Goal: Information Seeking & Learning: Learn about a topic

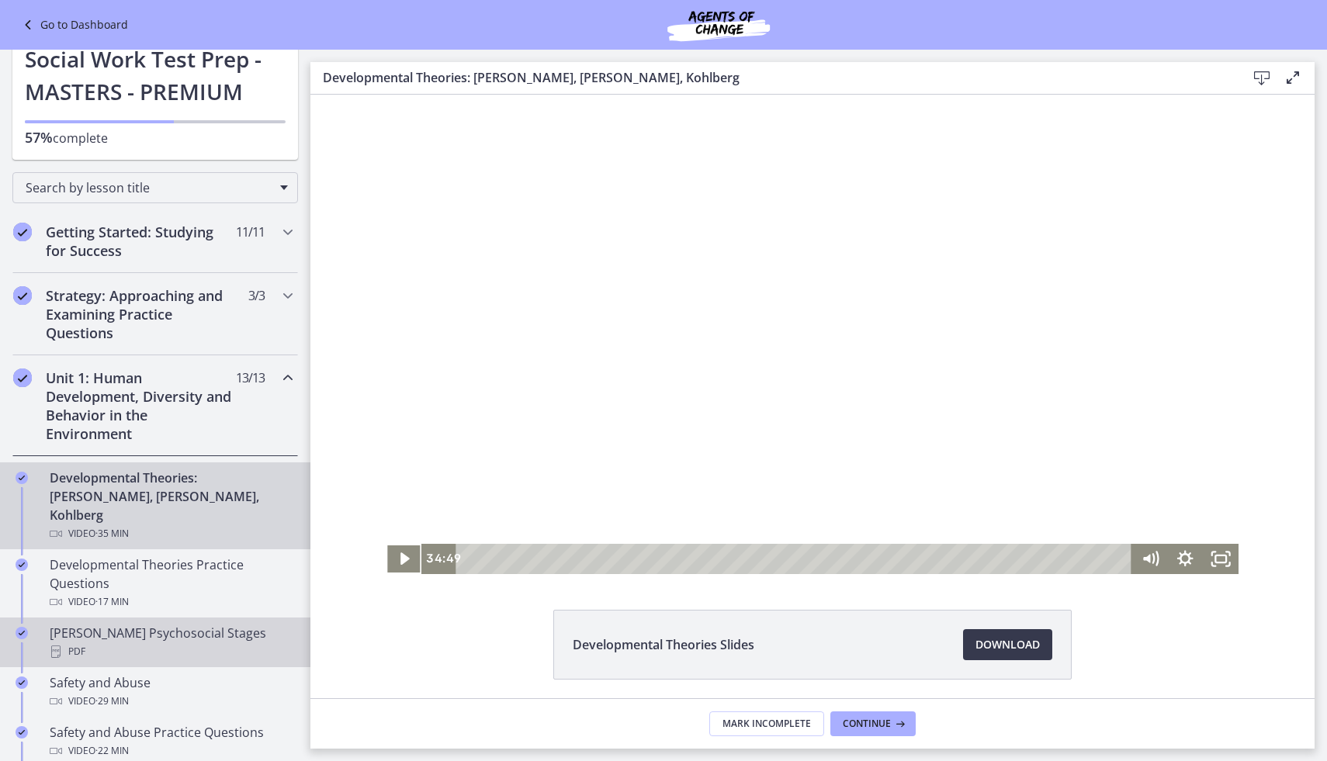
scroll to position [78, 0]
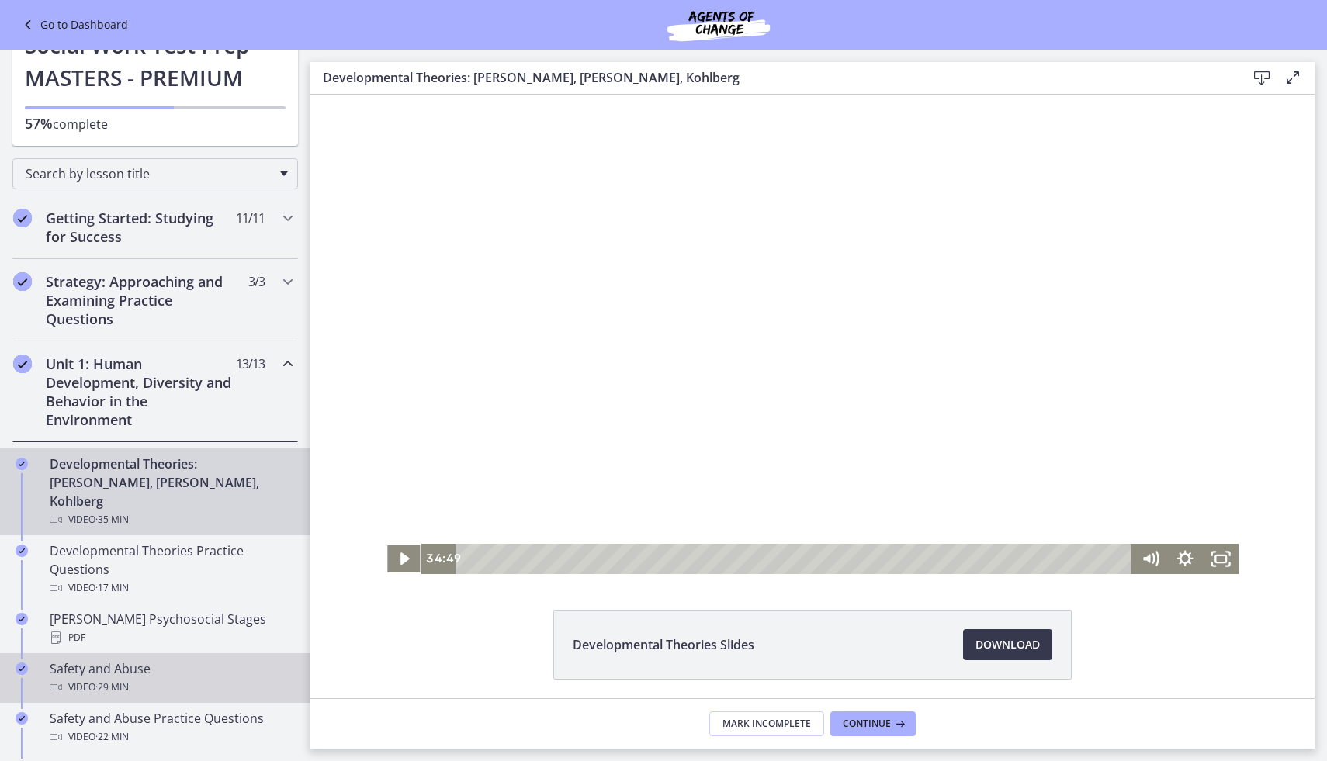
click at [182, 660] on div "Safety and Abuse Video · 29 min" at bounding box center [171, 678] width 242 height 37
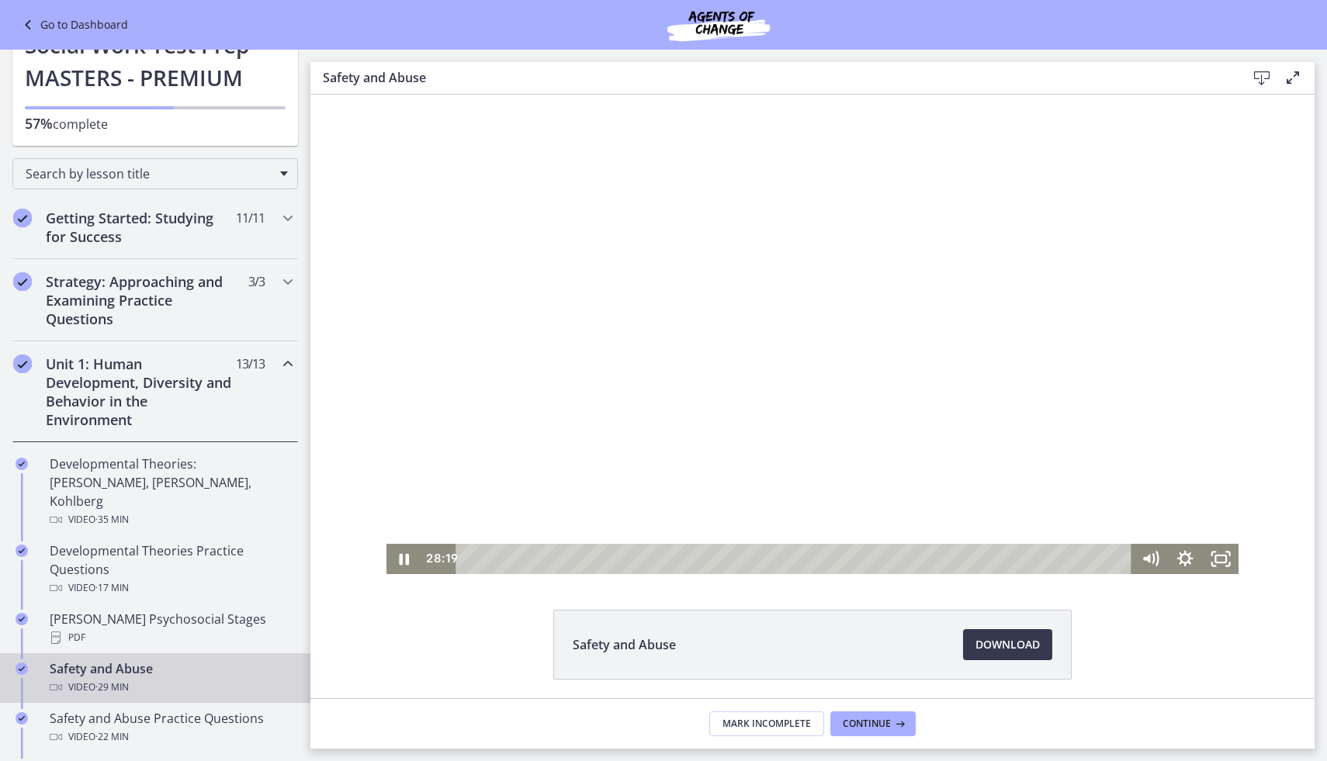
click at [547, 561] on div "Playbar" at bounding box center [796, 559] width 654 height 30
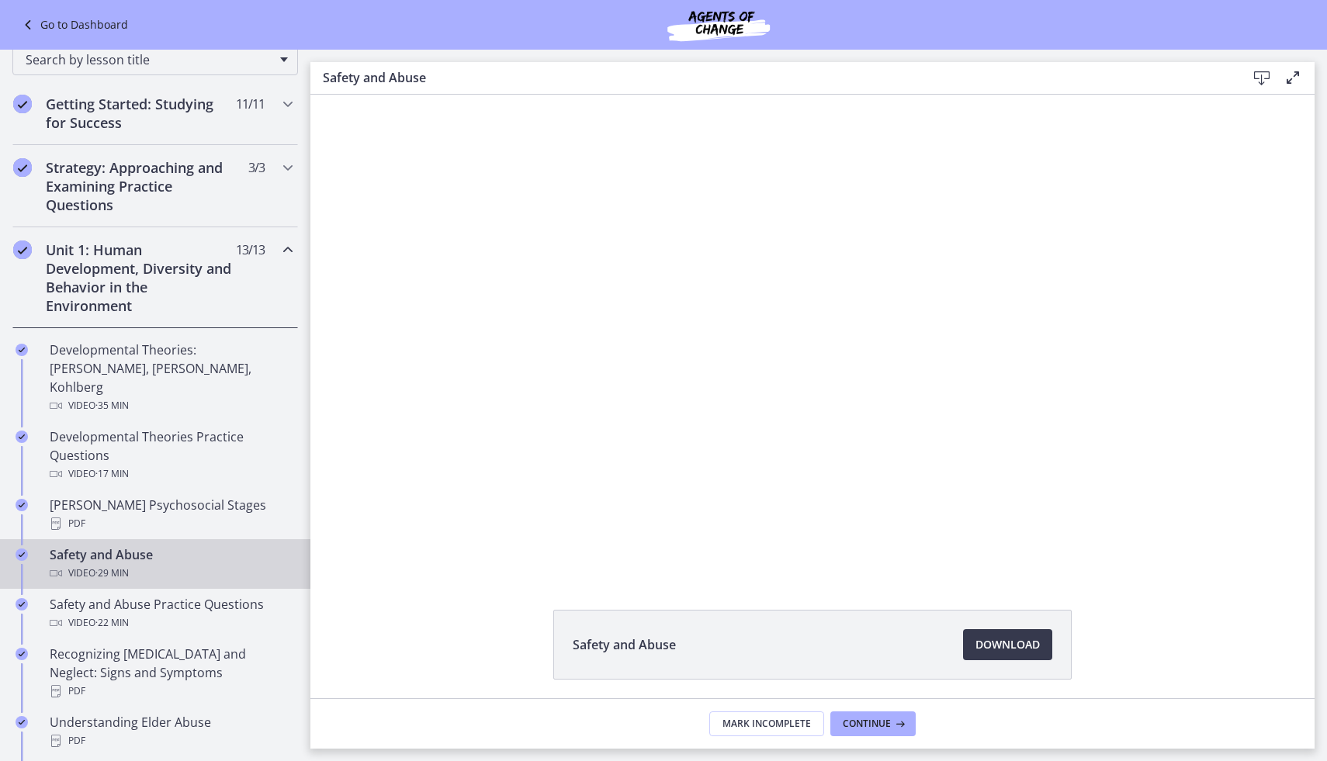
scroll to position [194, 0]
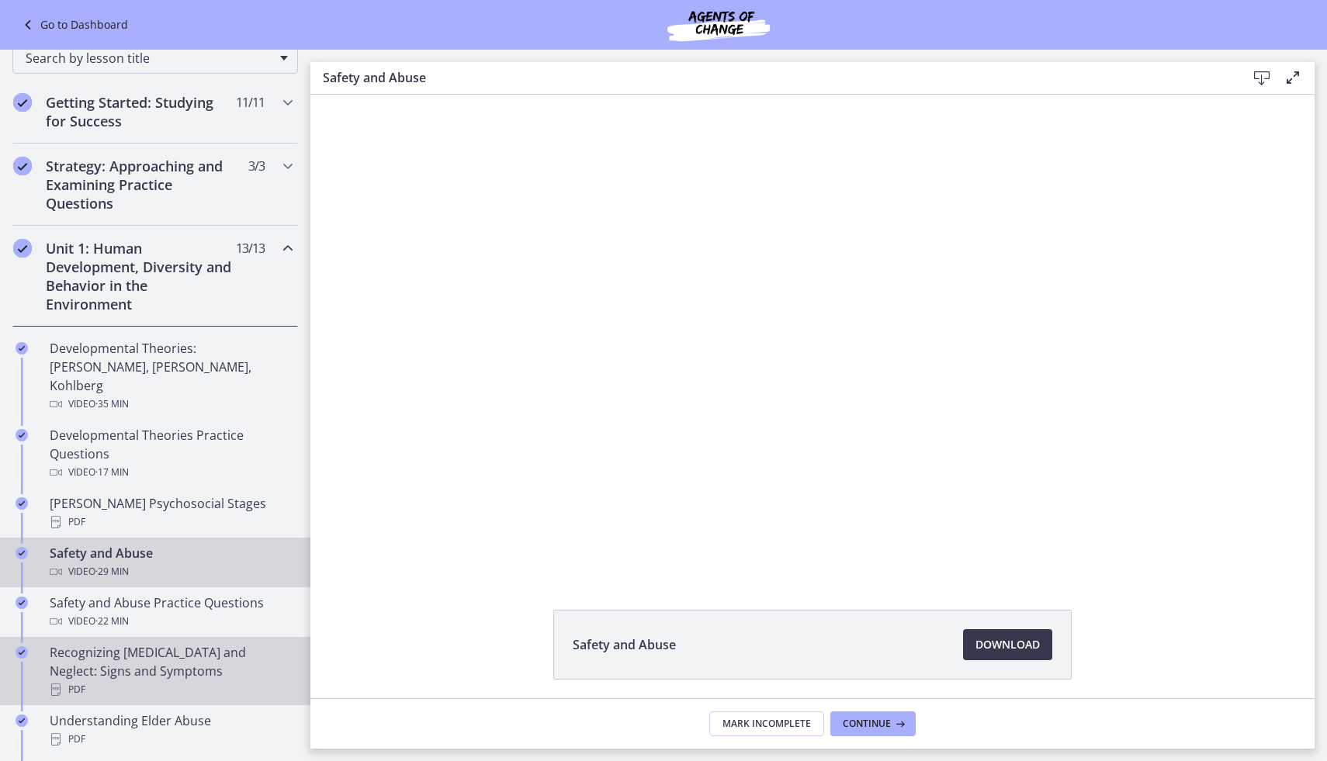
click at [129, 644] on div "Recognizing [MEDICAL_DATA] and Neglect: Signs and Symptoms PDF" at bounding box center [171, 671] width 242 height 56
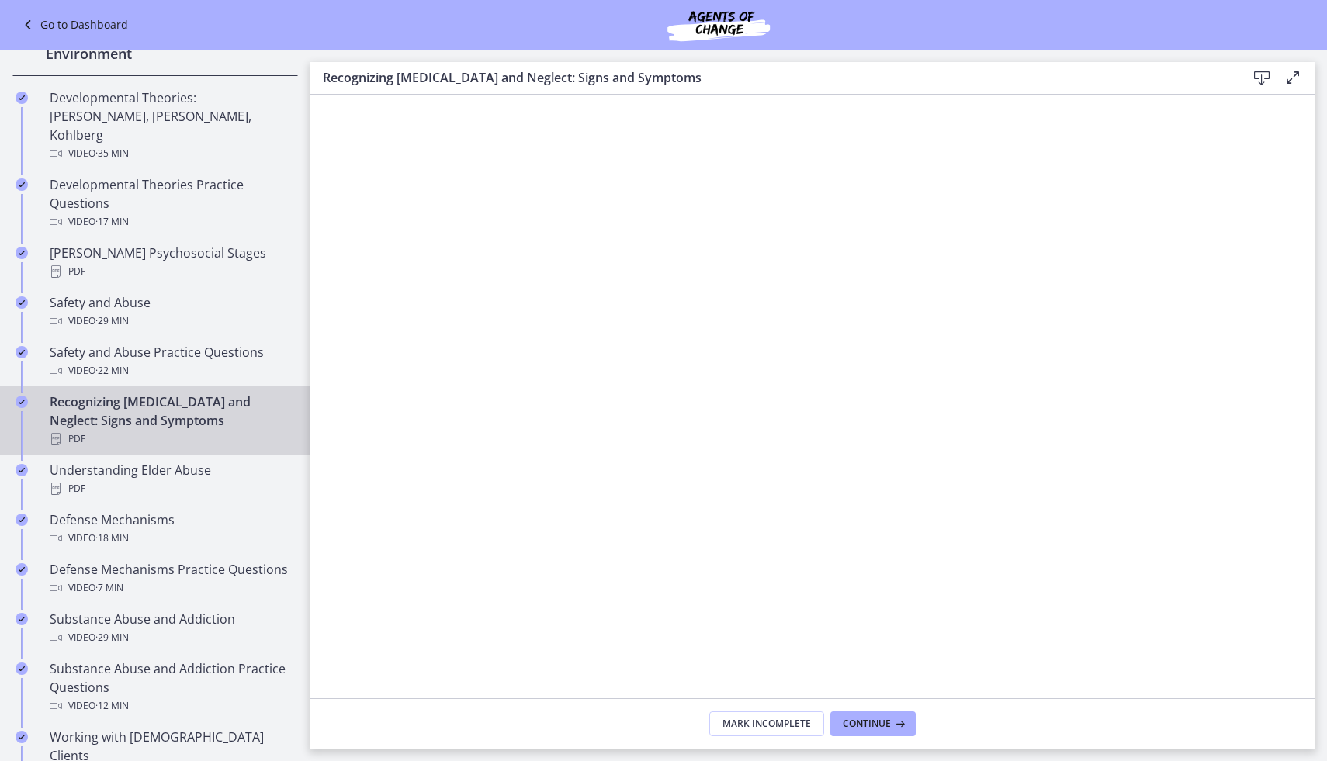
scroll to position [447, 0]
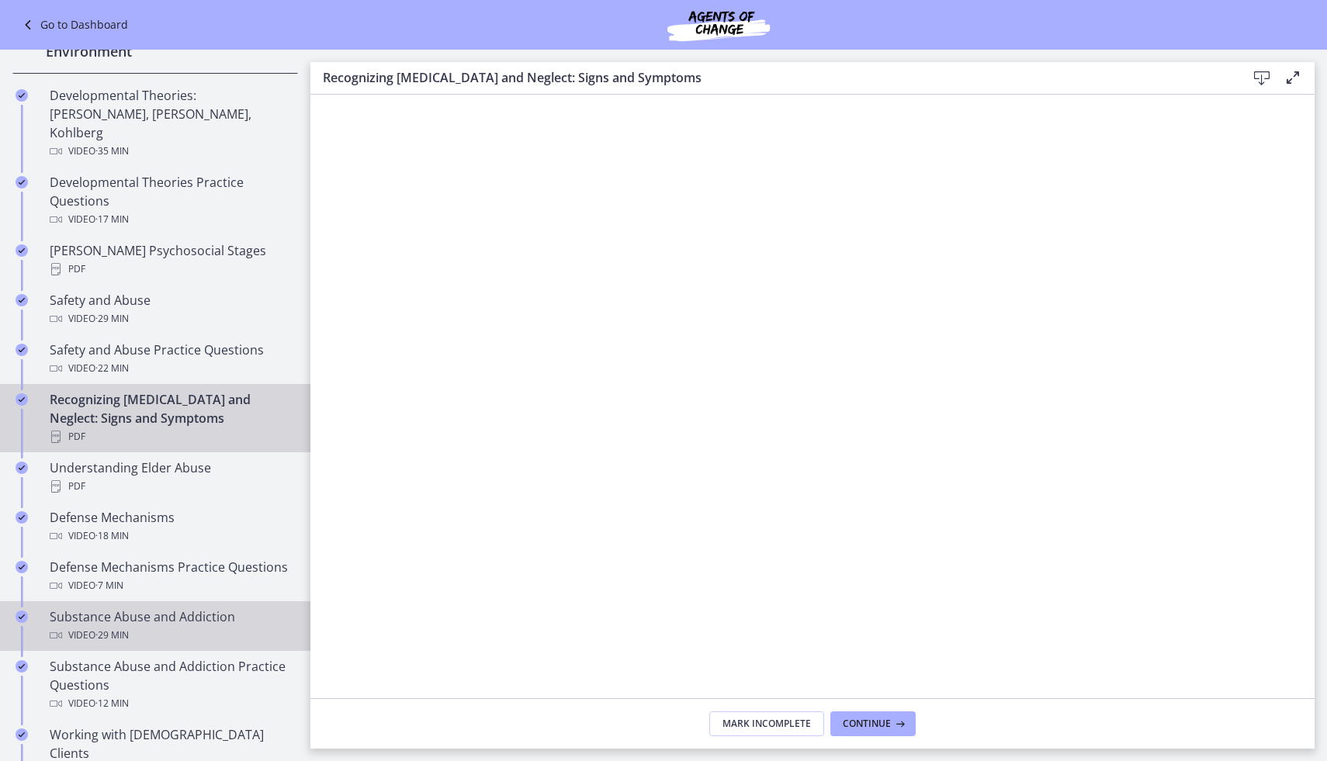
click at [139, 626] on div "Video · 29 min" at bounding box center [171, 635] width 242 height 19
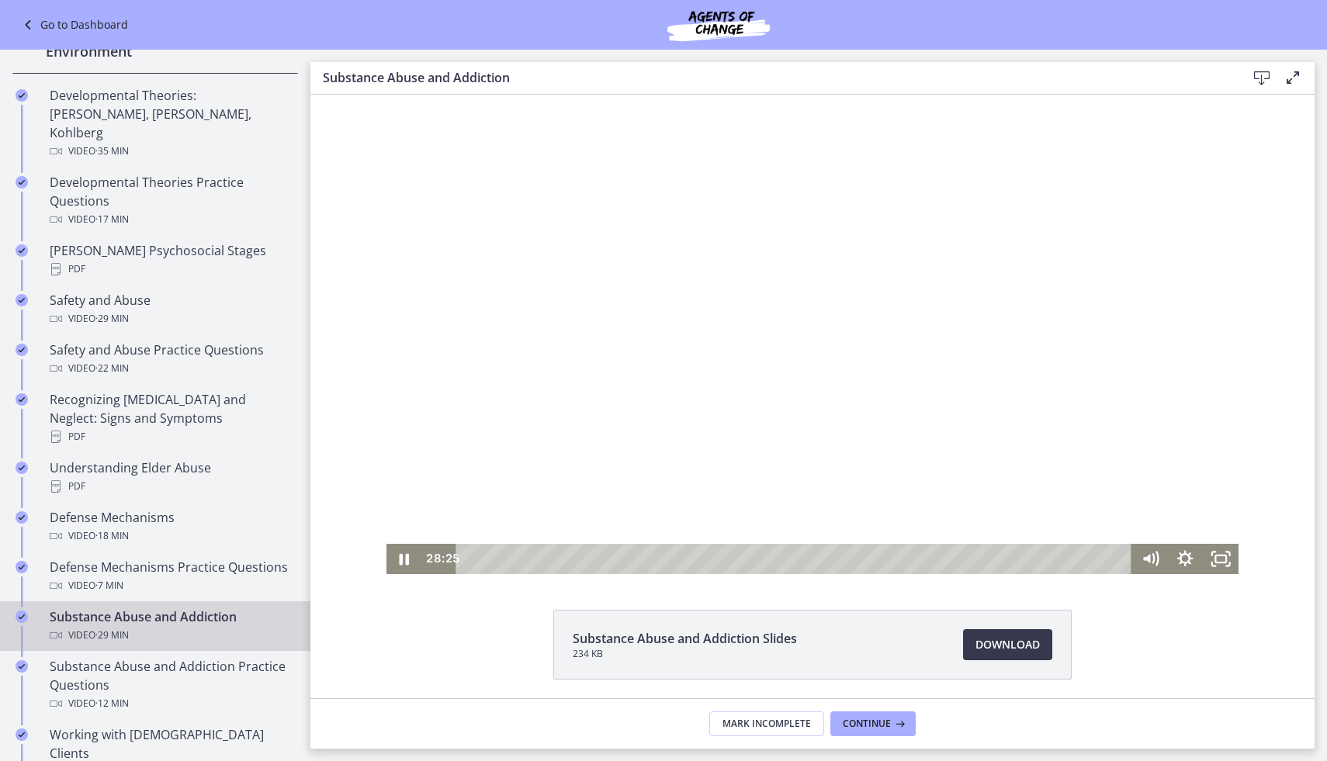
click at [493, 560] on div "Playbar" at bounding box center [796, 559] width 654 height 30
